Goal: Navigation & Orientation: Find specific page/section

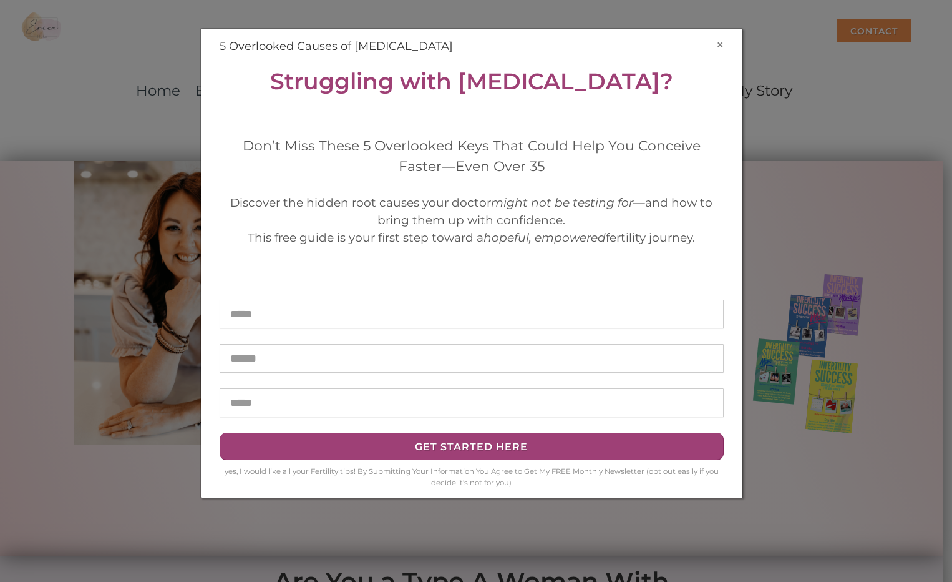
click at [720, 46] on button "×" at bounding box center [720, 44] width 7 height 13
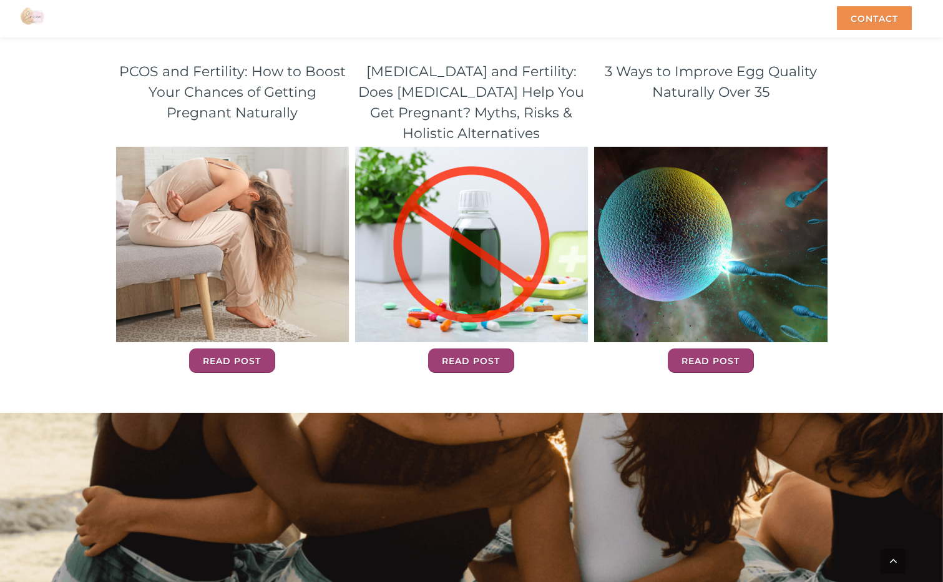
scroll to position [3916, 0]
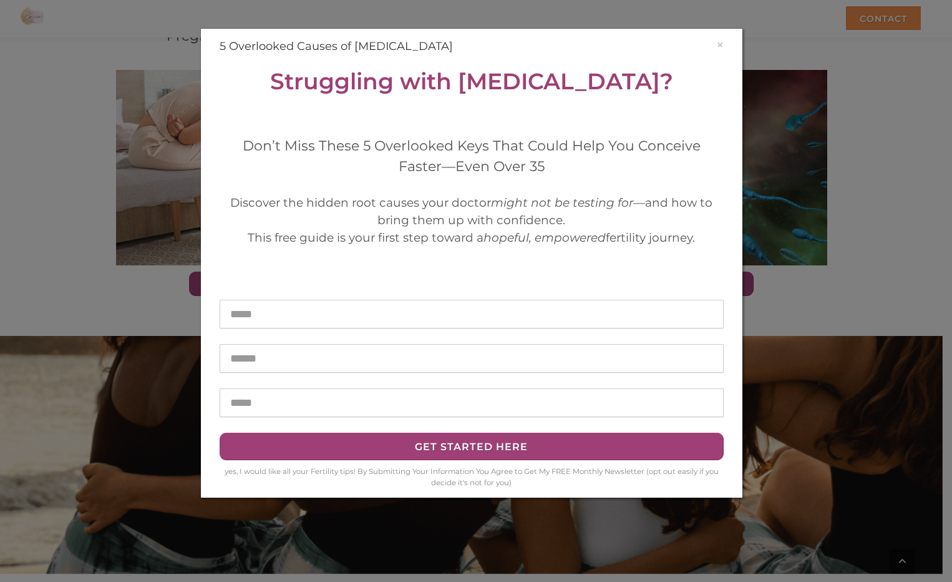
drag, startPoint x: 947, startPoint y: 353, endPoint x: 930, endPoint y: 411, distance: 61.0
click at [723, 44] on button "×" at bounding box center [720, 44] width 7 height 13
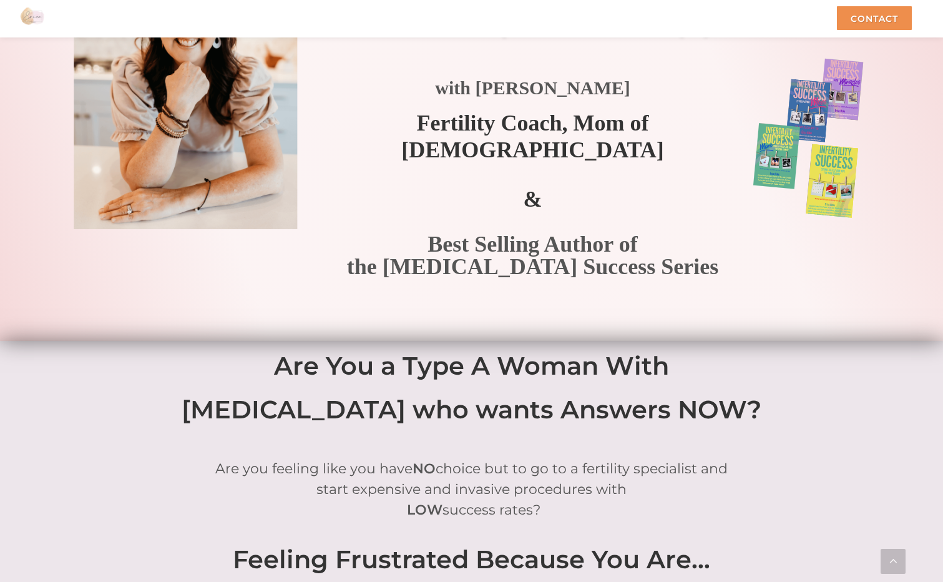
scroll to position [0, 0]
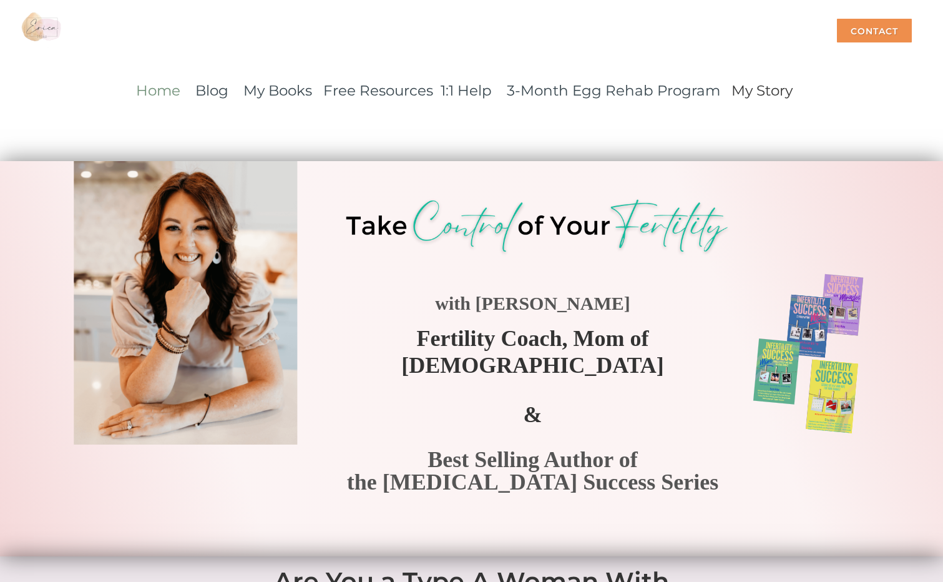
click at [163, 91] on link "Home" at bounding box center [158, 90] width 44 height 17
click at [267, 97] on link "My Books" at bounding box center [277, 90] width 69 height 17
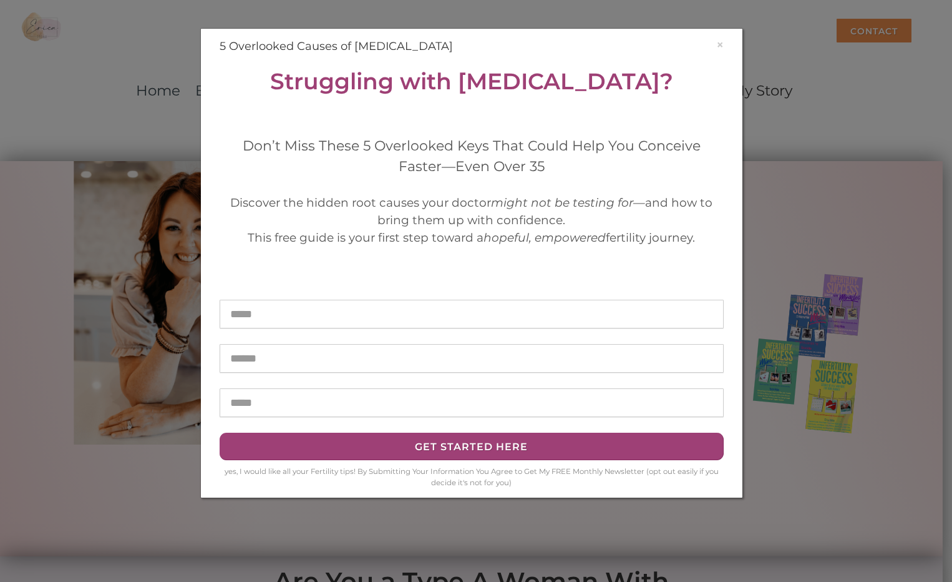
click at [724, 46] on div "× 5 Overlooked Causes of [MEDICAL_DATA] Struggling with [MEDICAL_DATA]? Don’t M…" at bounding box center [471, 263] width 523 height 450
click at [717, 44] on button "×" at bounding box center [720, 44] width 7 height 13
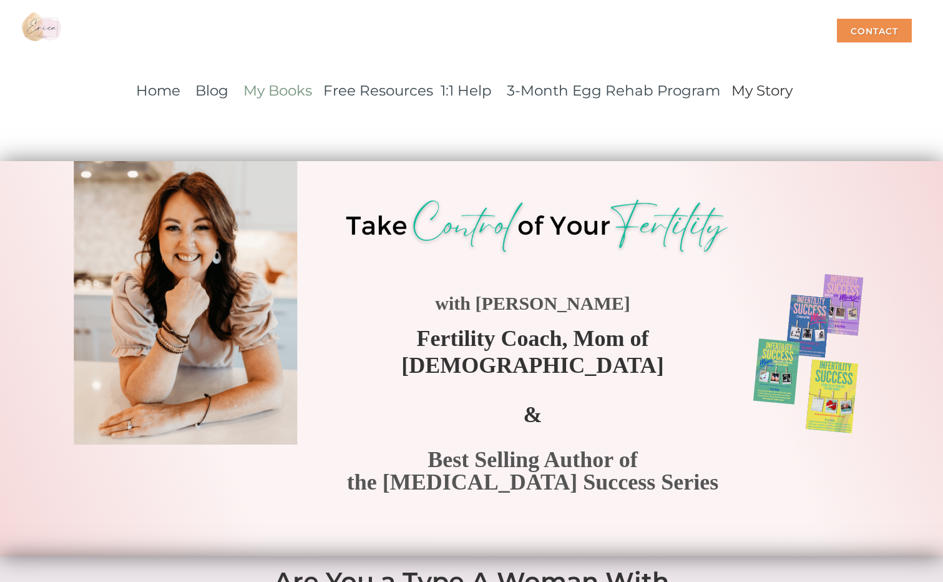
click at [290, 87] on link "My Books" at bounding box center [277, 90] width 69 height 17
click at [168, 95] on link "Home" at bounding box center [158, 90] width 44 height 17
click at [160, 91] on link "Home" at bounding box center [158, 90] width 44 height 17
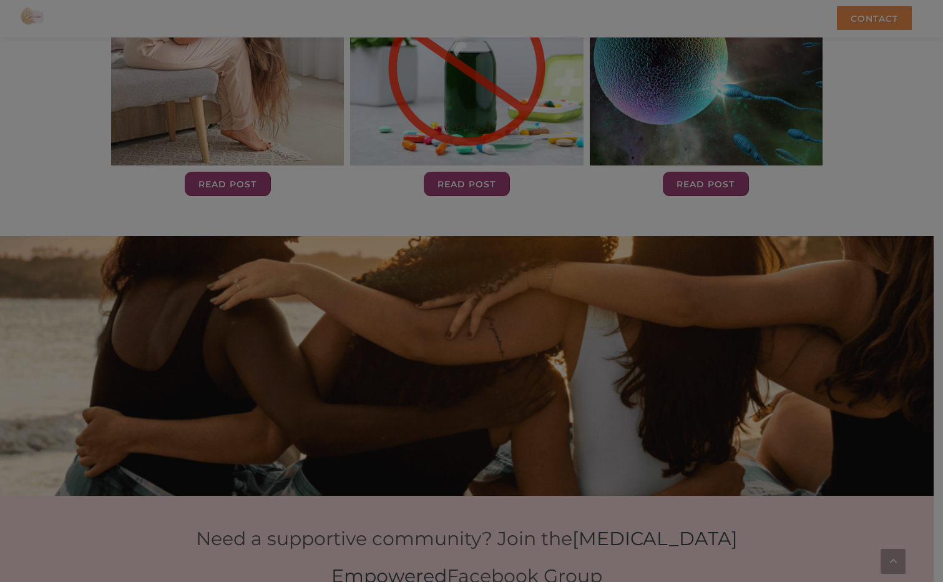
scroll to position [4104, 0]
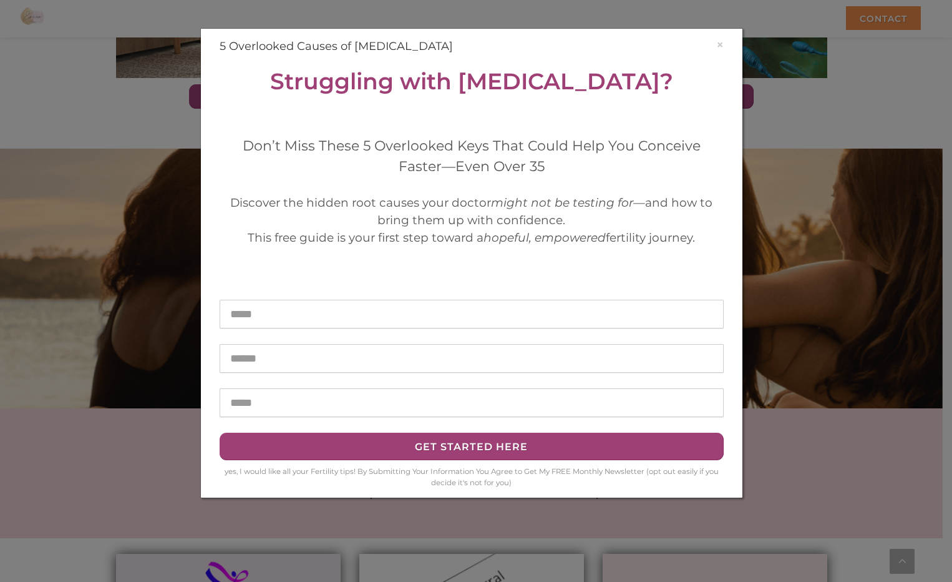
drag, startPoint x: 946, startPoint y: 45, endPoint x: 899, endPoint y: 558, distance: 515.2
click at [722, 45] on button "×" at bounding box center [720, 44] width 7 height 13
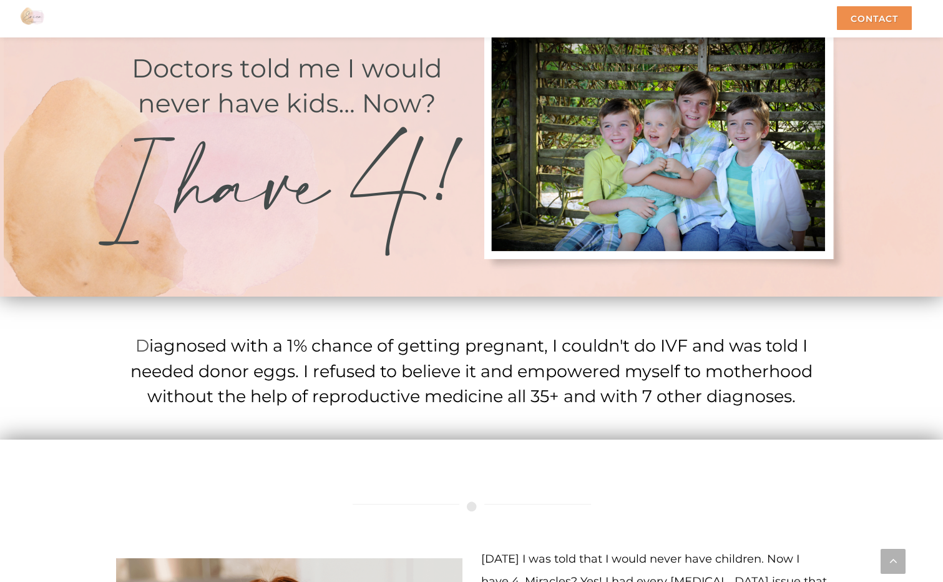
scroll to position [0, 0]
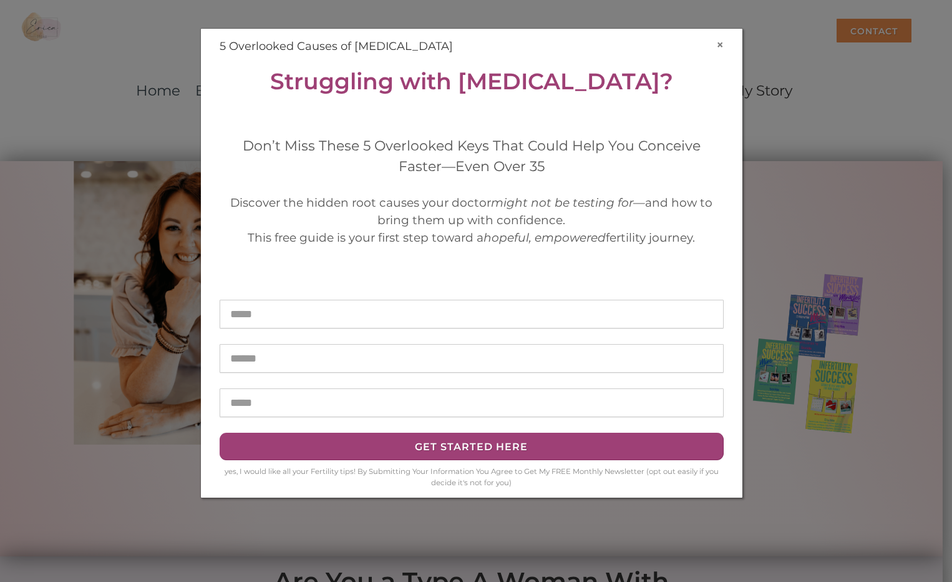
click at [717, 46] on button "×" at bounding box center [720, 44] width 7 height 13
click at [720, 47] on button "×" at bounding box center [720, 44] width 7 height 13
